Goal: Information Seeking & Learning: Learn about a topic

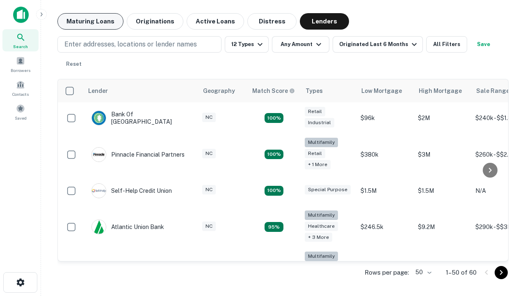
click at [90, 21] on button "Maturing Loans" at bounding box center [90, 21] width 66 height 16
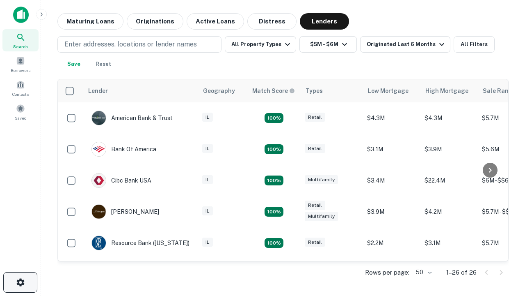
click at [20, 282] on icon "button" at bounding box center [21, 282] width 10 height 10
